Goal: Task Accomplishment & Management: Manage account settings

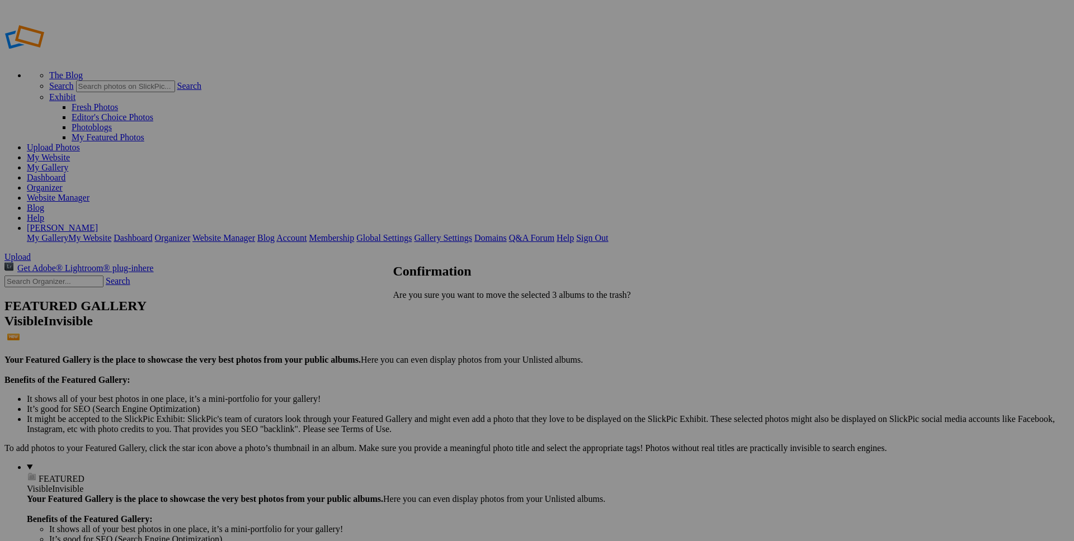
click at [431, 310] on span "Yes" at bounding box center [424, 314] width 13 height 10
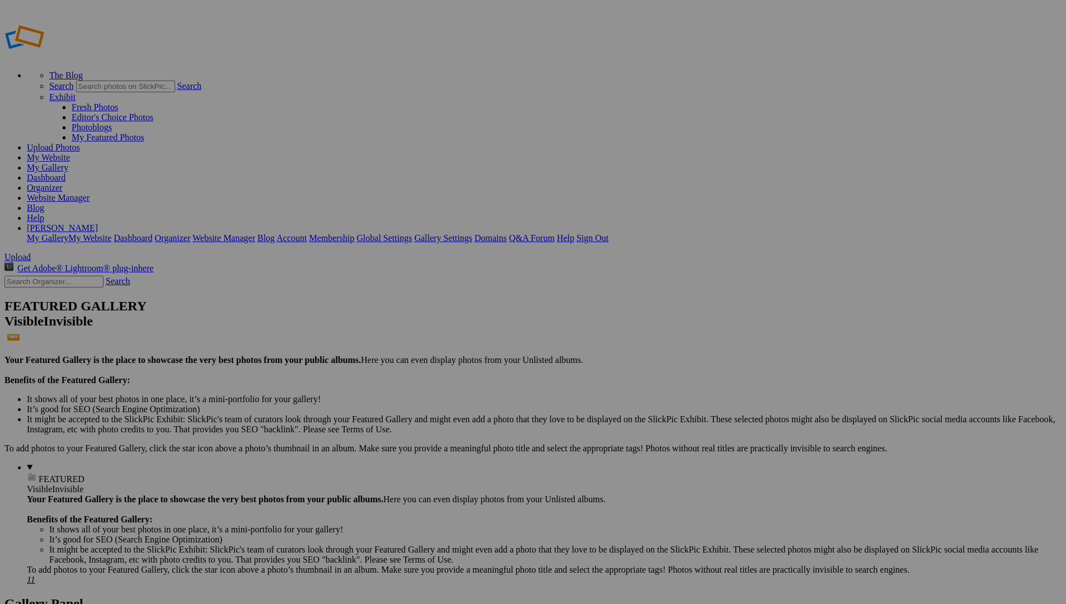
click at [90, 193] on link "Website Manager" at bounding box center [58, 198] width 63 height 10
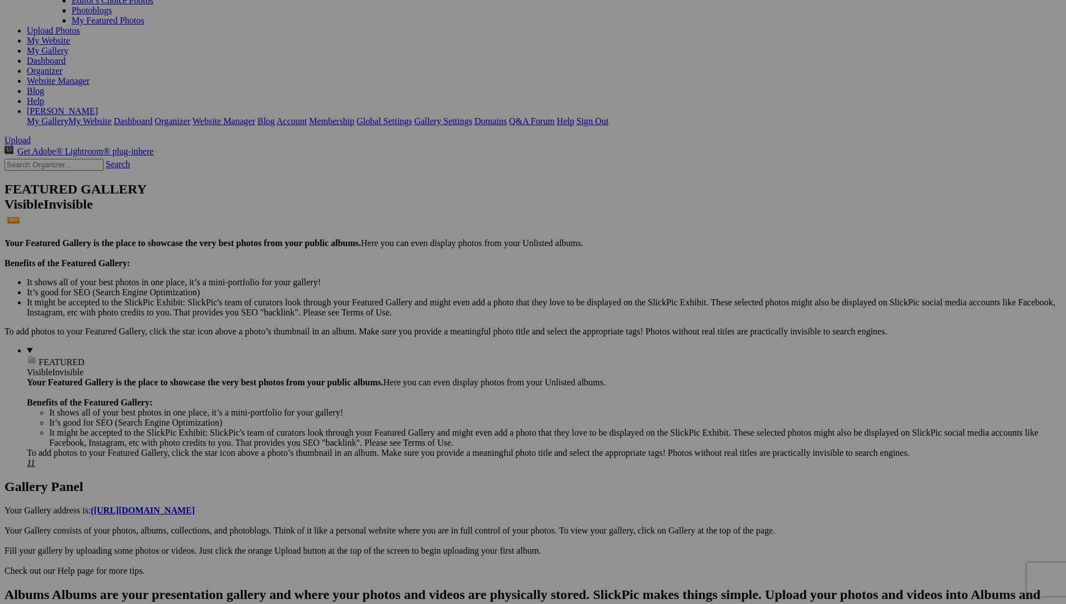
scroll to position [134, 0]
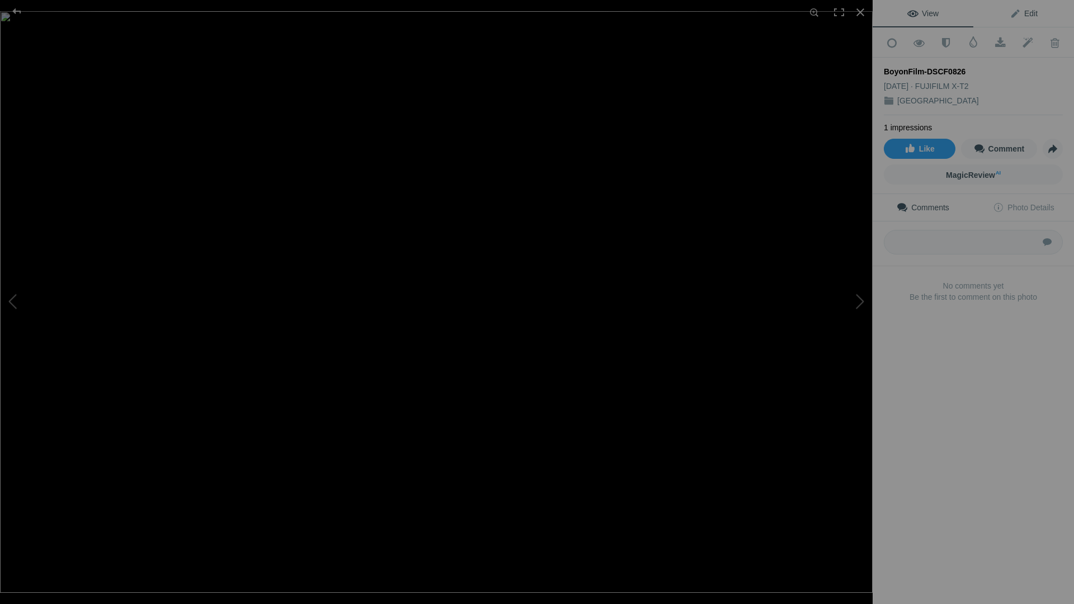
click at [1019, 15] on span "Edit" at bounding box center [1024, 13] width 28 height 9
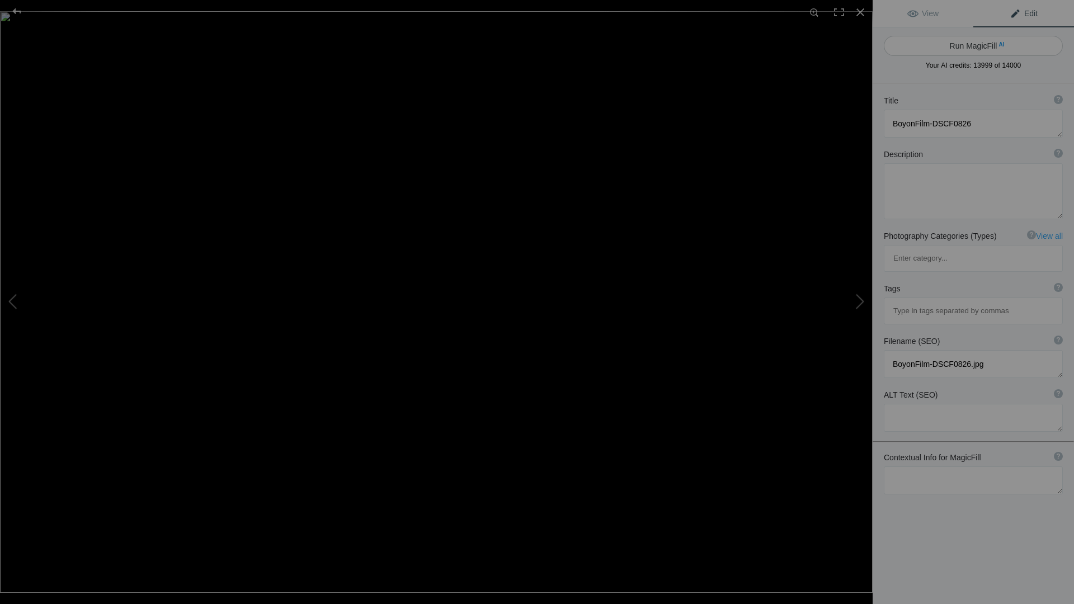
click at [986, 45] on button "Run MagicFill AI" at bounding box center [973, 46] width 179 height 20
type textarea "Young Boy Enjoying a Sunny Day Outdoors"
type textarea "This charming photograph captures a young boy lost in thought while enjoying a …"
type textarea "young-boy-sunny-day-outdoors.jpg"
type textarea "A young boy in a colorful sweater enjoying a sunny day outdoors, with lush gree…"
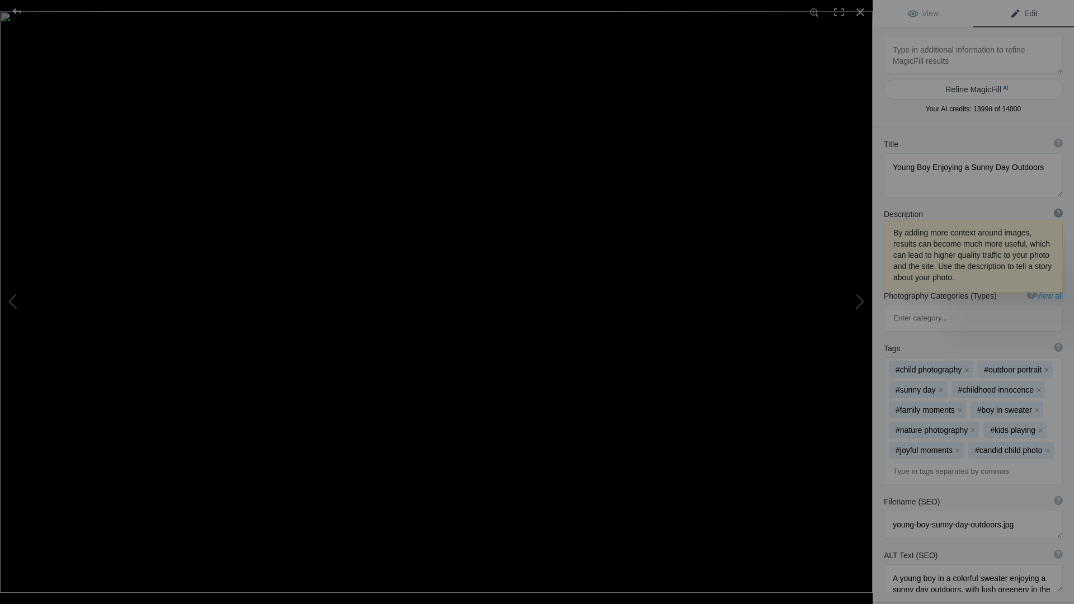
drag, startPoint x: 1051, startPoint y: 177, endPoint x: 1050, endPoint y: 194, distance: 16.3
click at [1050, 194] on textarea at bounding box center [973, 175] width 179 height 44
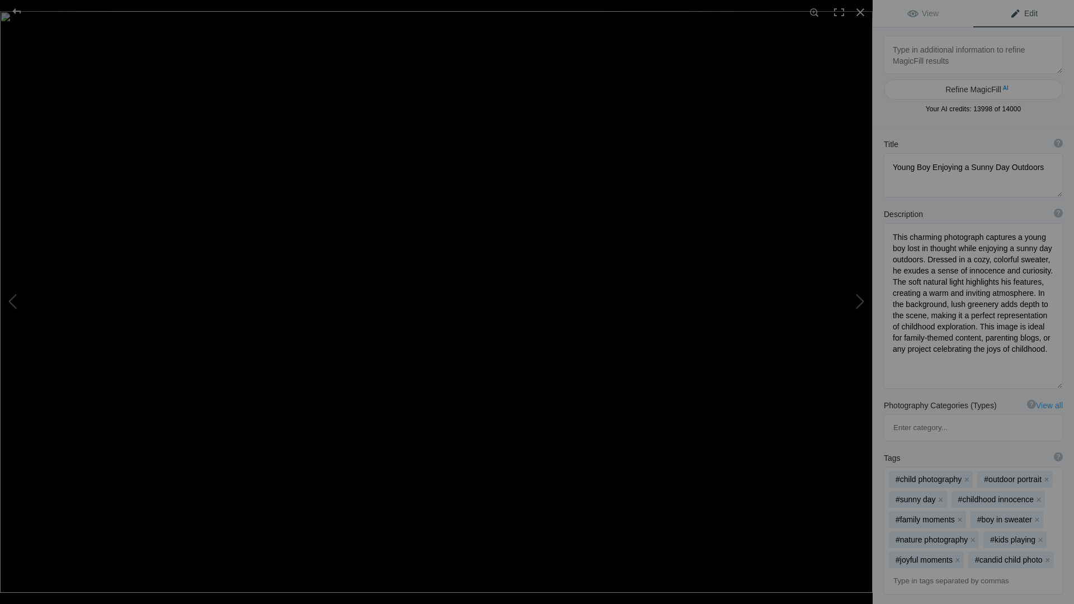
drag, startPoint x: 1050, startPoint y: 274, endPoint x: 1043, endPoint y: 384, distance: 109.9
click at [1043, 384] on textarea at bounding box center [973, 306] width 179 height 166
click at [910, 51] on textarea at bounding box center [973, 55] width 179 height 38
type textarea "Tokyo, Japan"
click at [957, 86] on button "Refine MagicFill AI" at bounding box center [973, 89] width 179 height 20
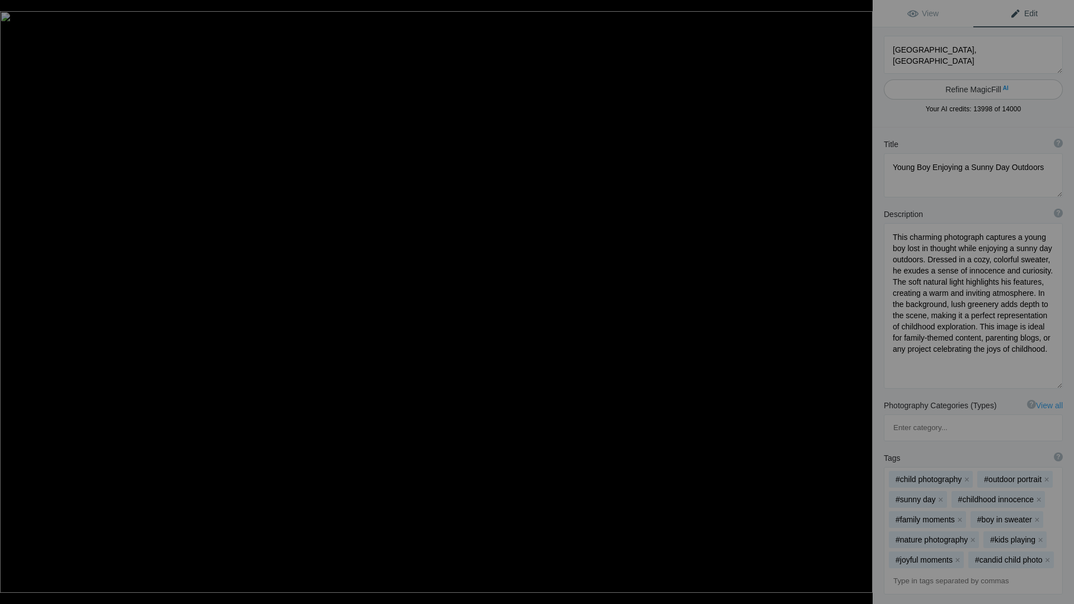
type textarea "Young Boy Enjoying a Sunny Day in Tokyo, Japan"
type textarea "This charming photograph captures a young boy lost in thought while enjoying a …"
type textarea "young-boy-sunny-day-tokyo-japan.jpg"
type textarea "A young boy in a colorful sweater enjoying a sunny day outdoors in Tokyo, Japan…"
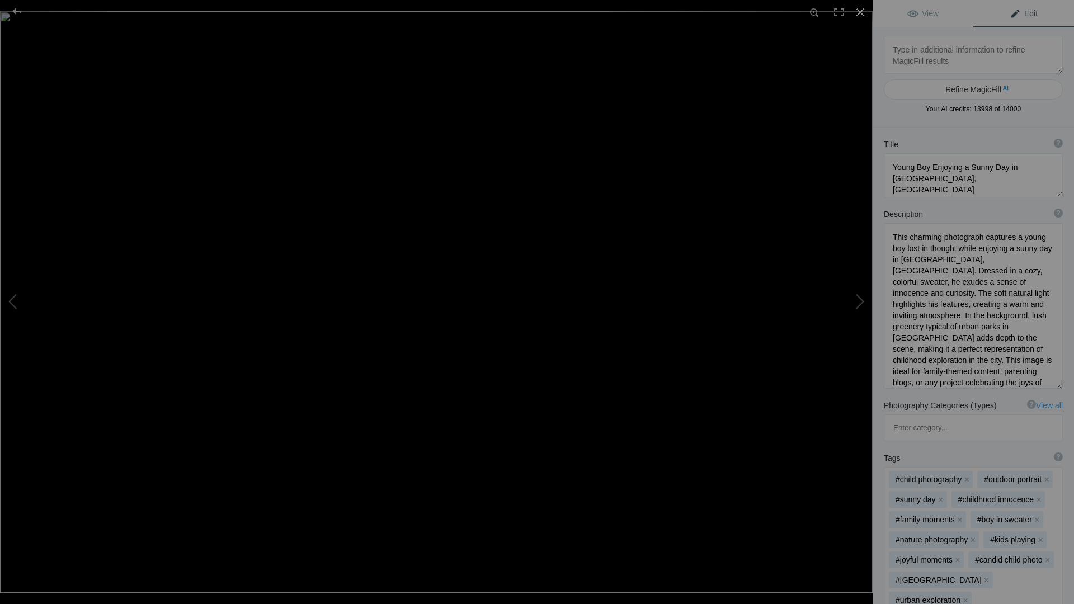
click at [861, 11] on div at bounding box center [860, 12] width 25 height 25
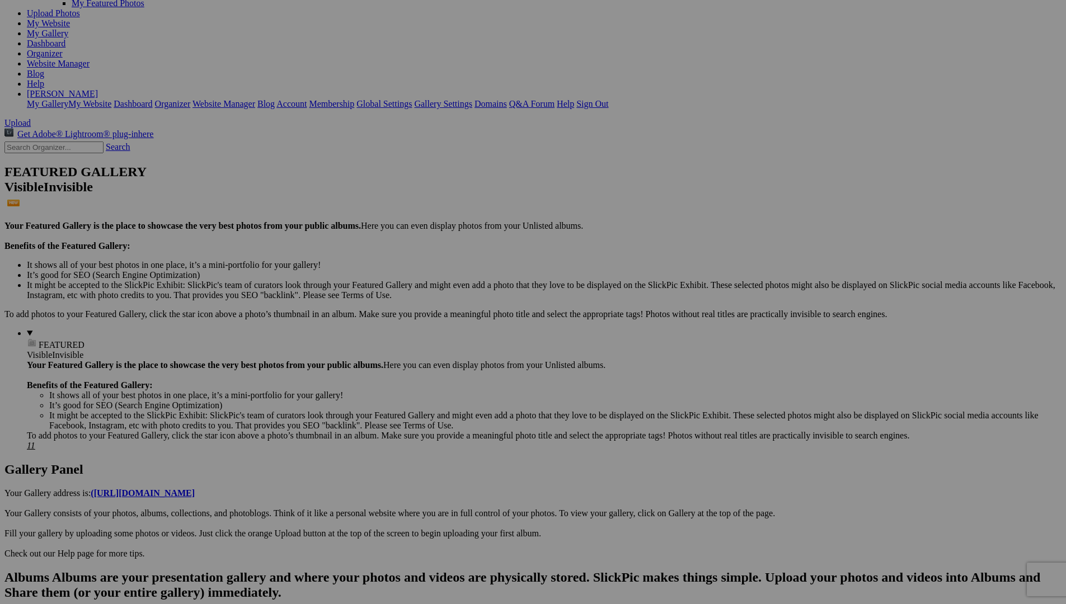
scroll to position [0, 0]
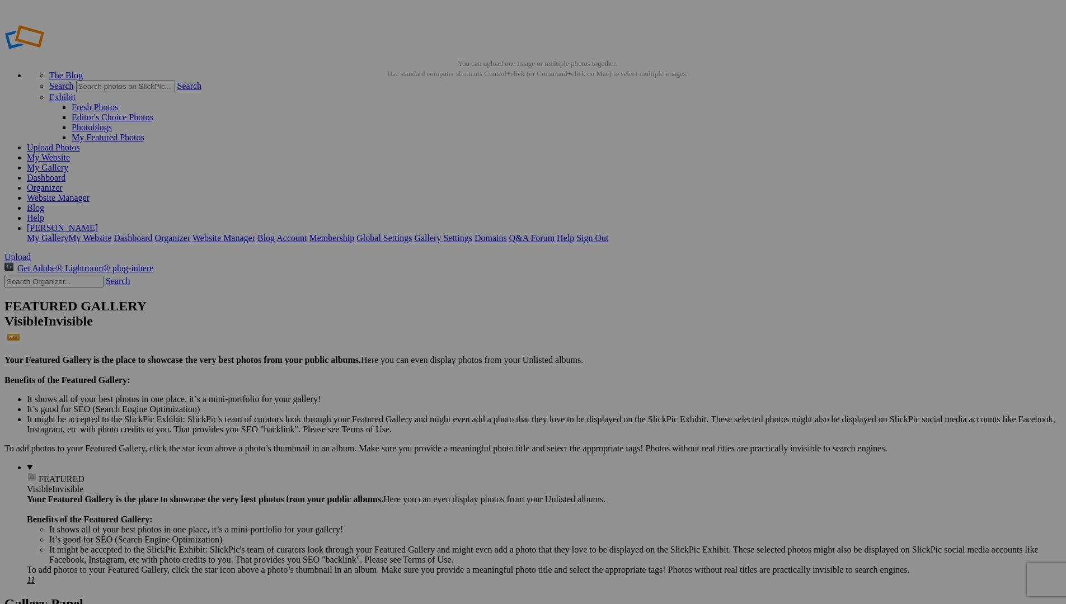
scroll to position [134, 0]
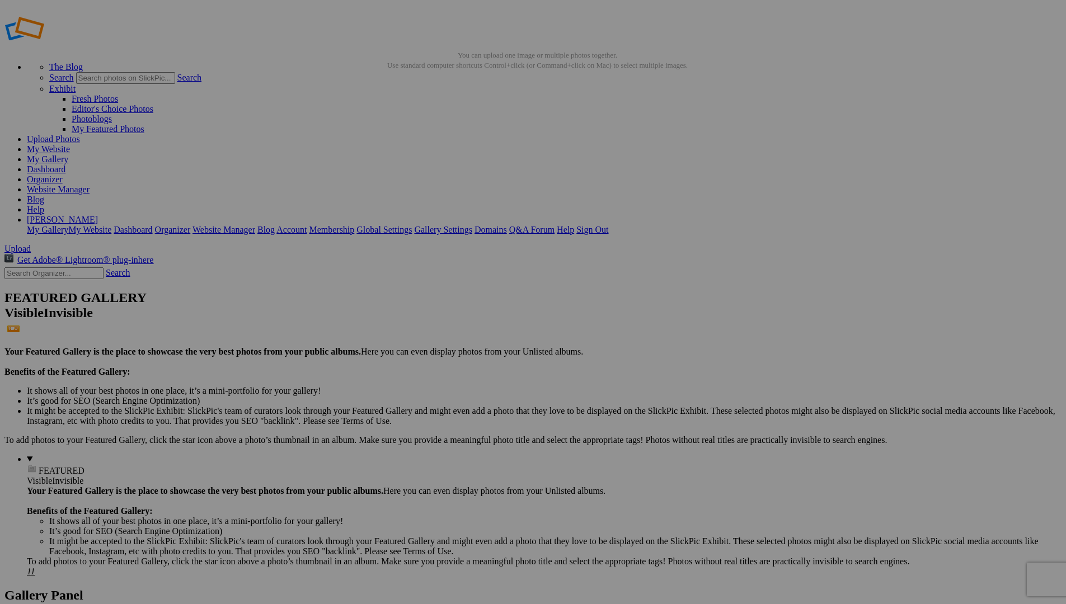
scroll to position [0, 0]
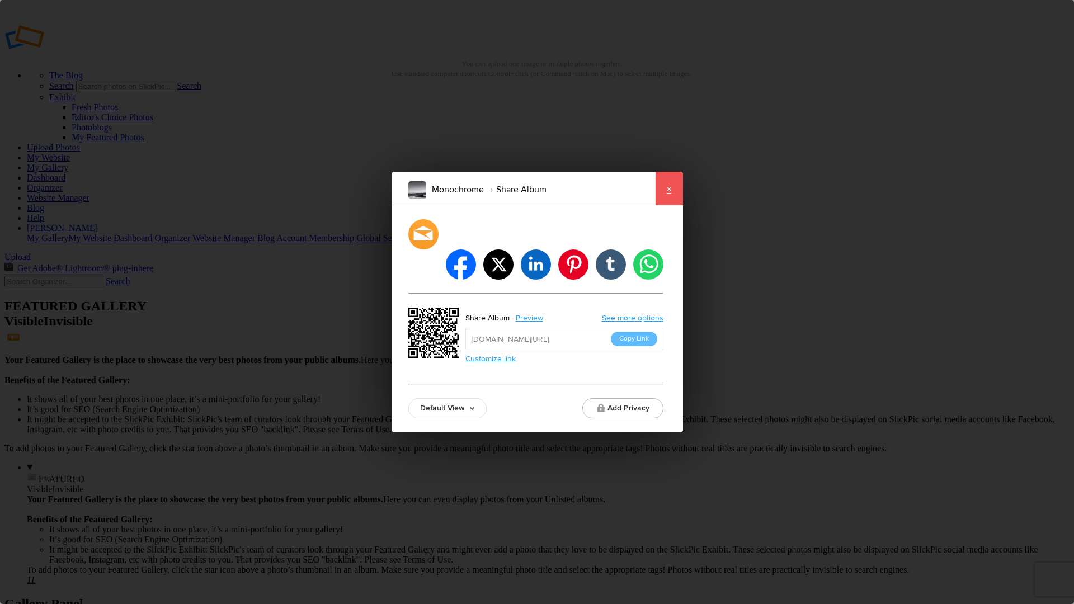
click at [669, 205] on link "×" at bounding box center [669, 189] width 28 height 34
